Goal: Find specific page/section

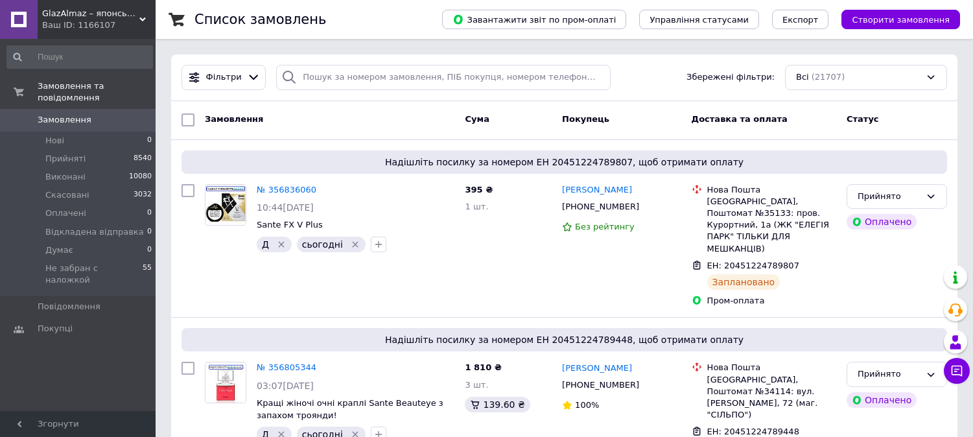
click at [145, 11] on div "GlazAlmaz – японські краплі для очей Ваш ID: 1166107" at bounding box center [97, 19] width 118 height 39
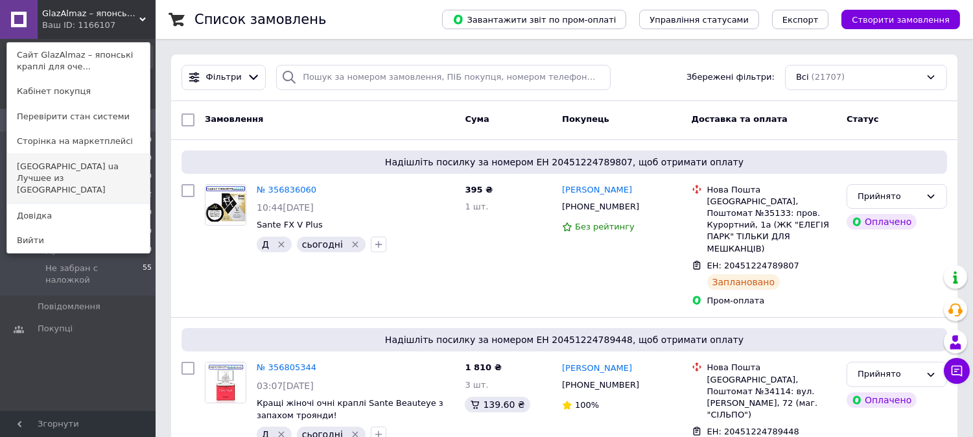
click at [111, 175] on link "[GEOGRAPHIC_DATA] ua Лучшее из [GEOGRAPHIC_DATA]" at bounding box center [78, 178] width 143 height 49
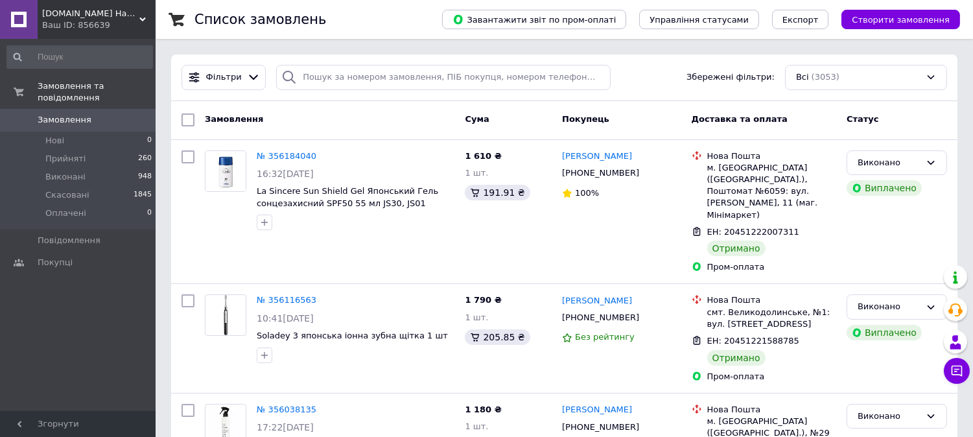
click at [110, 23] on div "Ваш ID: 856639" at bounding box center [98, 25] width 113 height 12
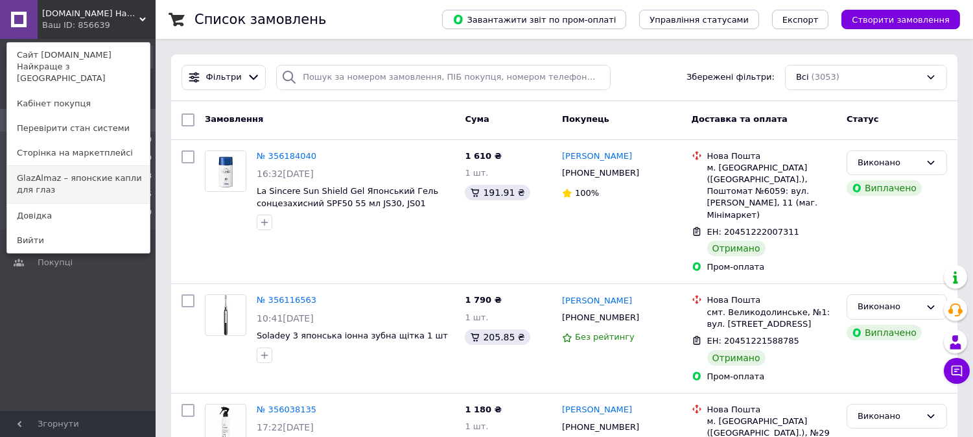
click at [111, 170] on link "GlazAlmaz – японские капли для глаз" at bounding box center [78, 184] width 143 height 36
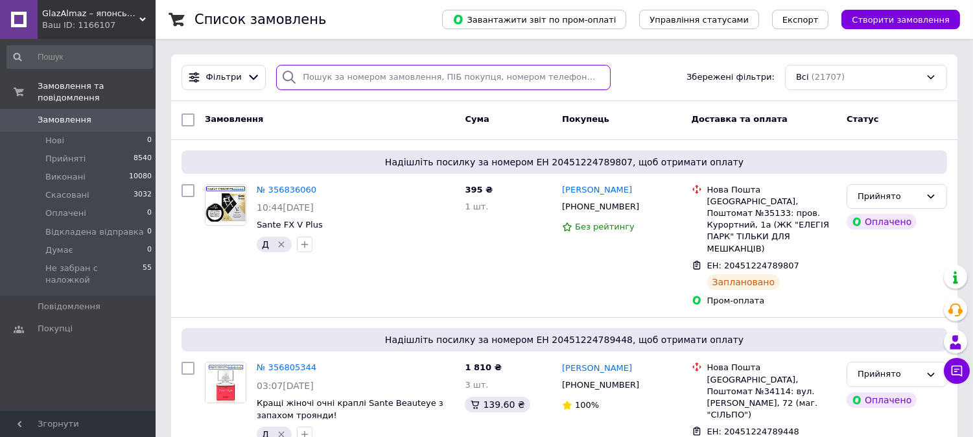
click at [484, 79] on input "search" at bounding box center [443, 77] width 334 height 25
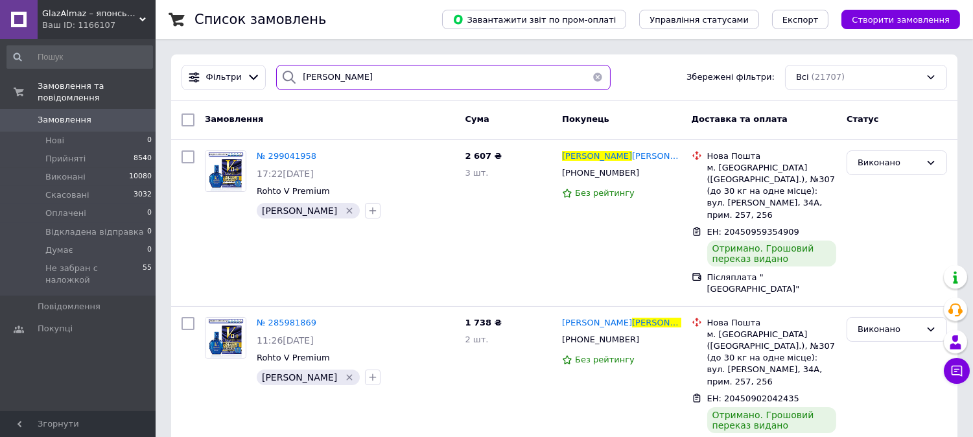
type input "кропивин"
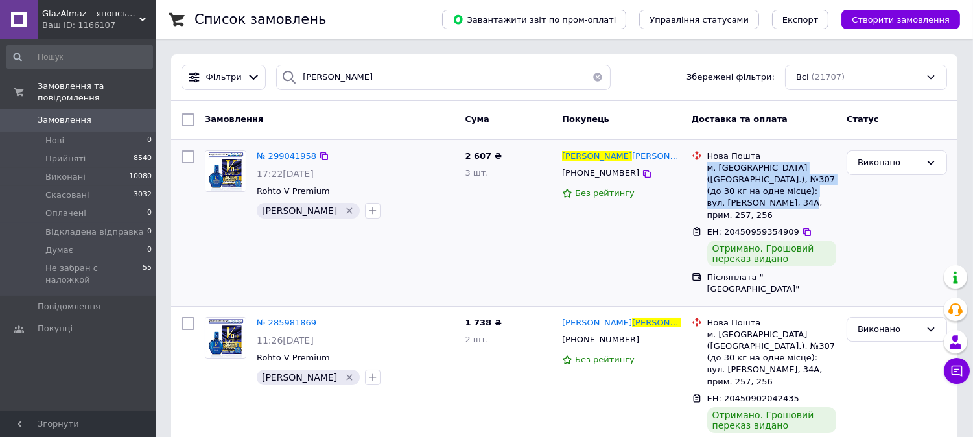
drag, startPoint x: 795, startPoint y: 184, endPoint x: 708, endPoint y: 172, distance: 87.6
click at [708, 172] on div "м. Київ (Київська обл.), №307 (до 30 кг на одне місце): вул. Сергія Данченка, 3…" at bounding box center [771, 191] width 129 height 59
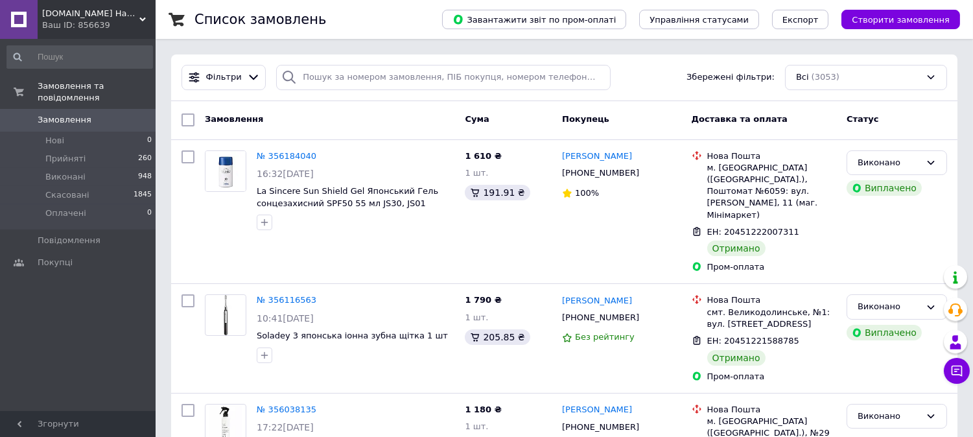
click at [144, 29] on div "Ваш ID: 856639" at bounding box center [98, 25] width 113 height 12
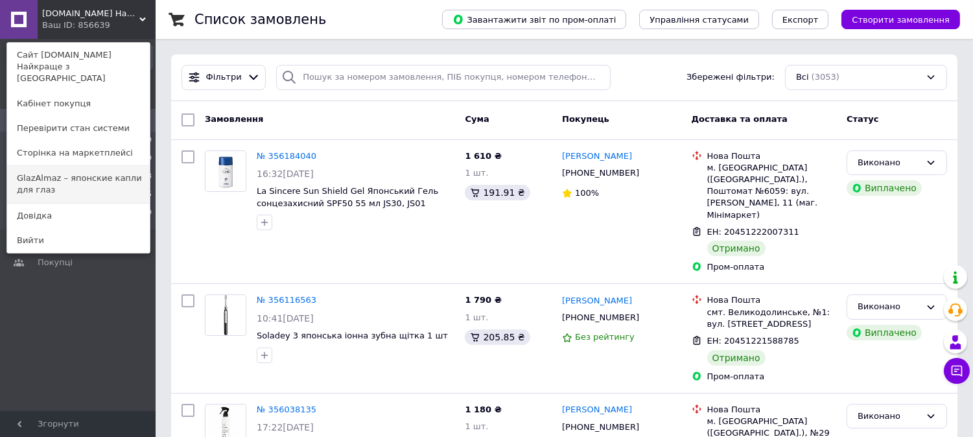
click at [128, 166] on link "GlazAlmaz – японские капли для глаз" at bounding box center [78, 184] width 143 height 36
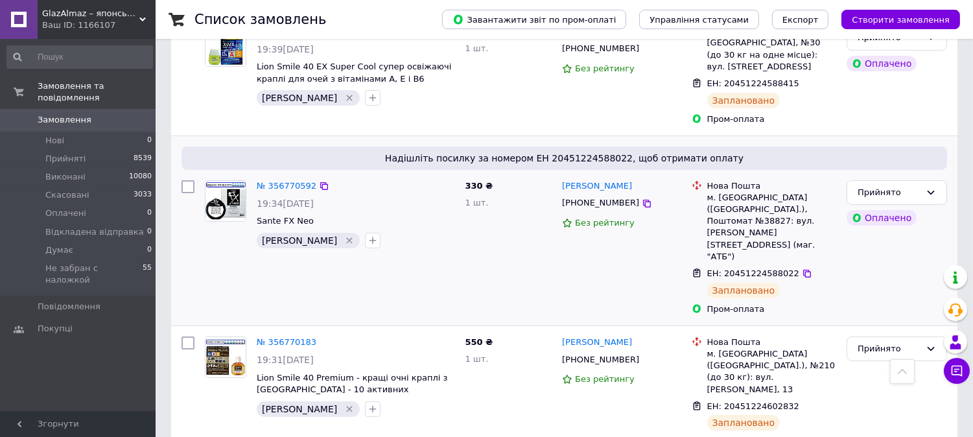
scroll to position [504, 0]
